Goal: Check status: Check status

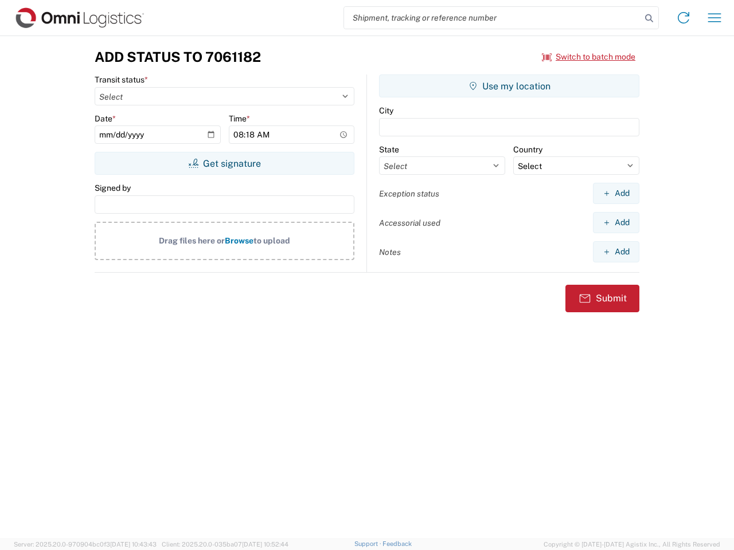
click at [492, 18] on input "search" at bounding box center [492, 18] width 297 height 22
click at [649, 18] on icon at bounding box center [649, 18] width 16 height 16
click at [683, 18] on icon at bounding box center [683, 18] width 18 height 18
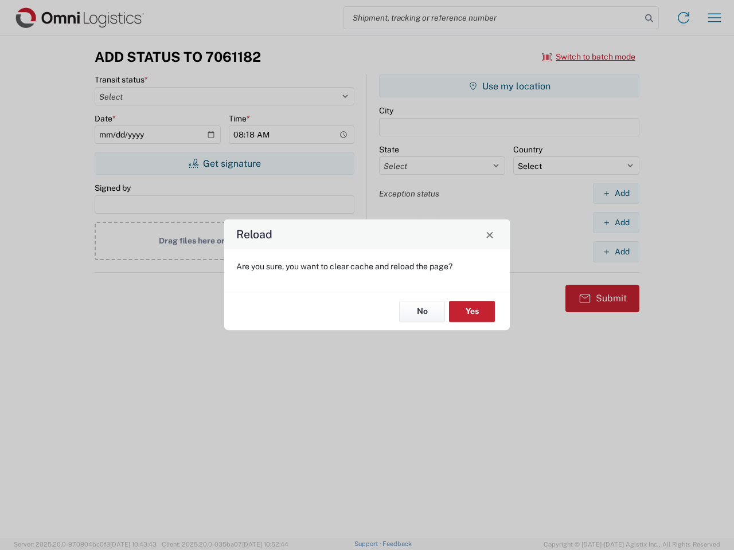
click at [714, 18] on div "Reload Are you sure, you want to clear cache and reload the page? No Yes" at bounding box center [367, 275] width 734 height 550
click at [589, 57] on div "Reload Are you sure, you want to clear cache and reload the page? No Yes" at bounding box center [367, 275] width 734 height 550
click at [224, 163] on div "Reload Are you sure, you want to clear cache and reload the page? No Yes" at bounding box center [367, 275] width 734 height 550
click at [509, 86] on div "Reload Are you sure, you want to clear cache and reload the page? No Yes" at bounding box center [367, 275] width 734 height 550
click at [616, 193] on div "Reload Are you sure, you want to clear cache and reload the page? No Yes" at bounding box center [367, 275] width 734 height 550
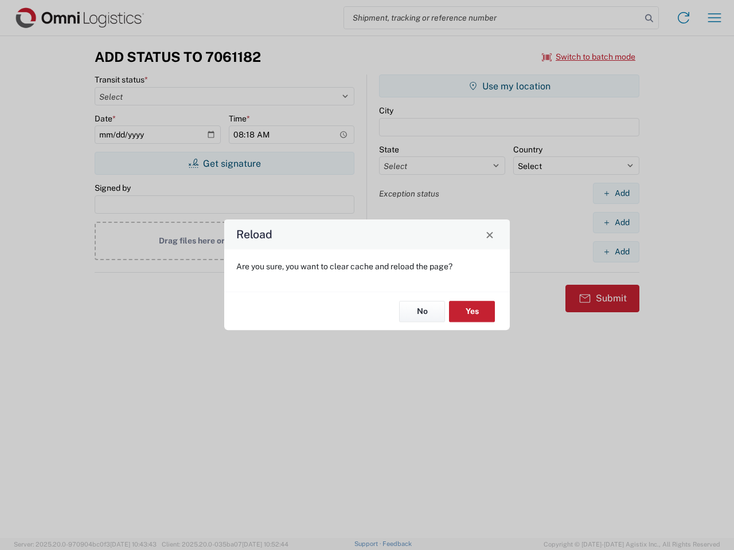
click at [616, 222] on div "Reload Are you sure, you want to clear cache and reload the page? No Yes" at bounding box center [367, 275] width 734 height 550
click at [616, 252] on div "Reload Are you sure, you want to clear cache and reload the page? No Yes" at bounding box center [367, 275] width 734 height 550
